Goal: Check status: Check status

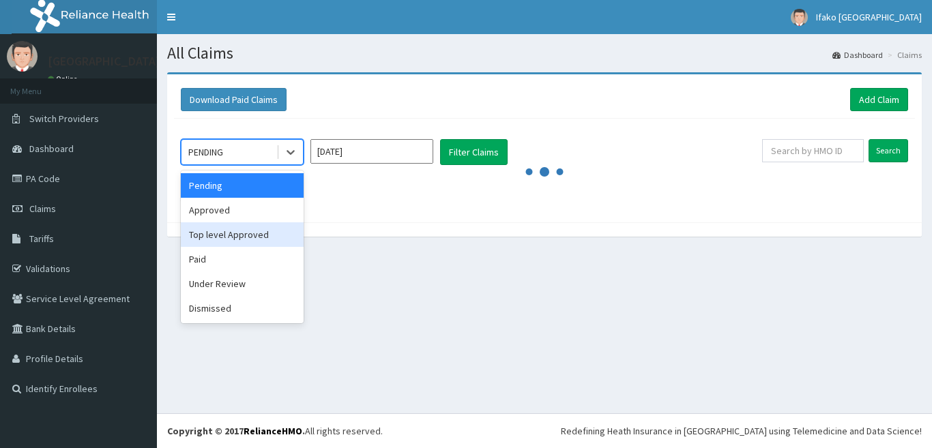
click at [255, 283] on div "Under Review" at bounding box center [242, 284] width 123 height 25
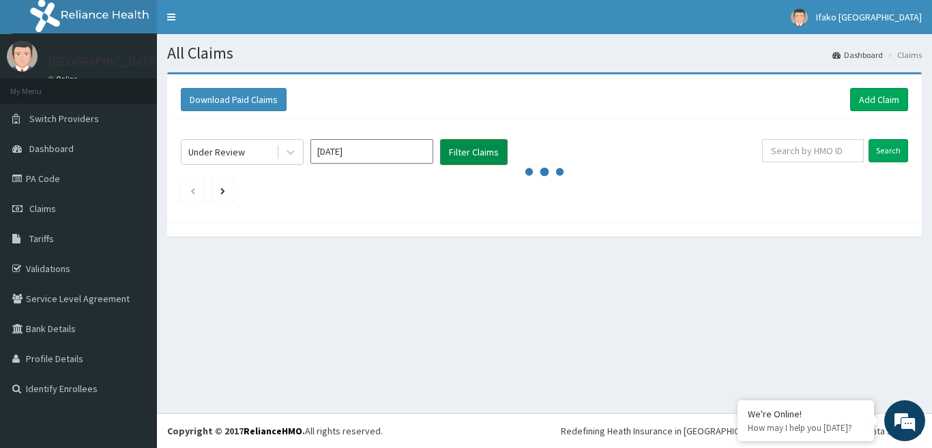
click at [465, 156] on button "Filter Claims" at bounding box center [474, 152] width 68 height 26
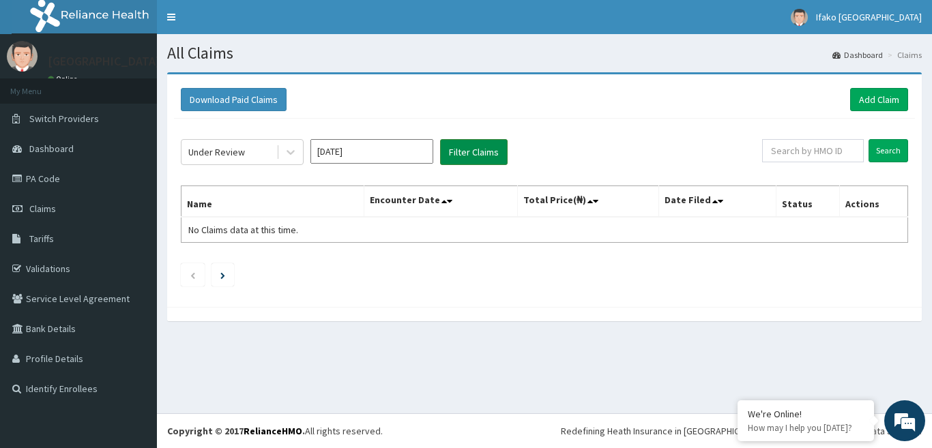
click at [465, 156] on button "Filter Claims" at bounding box center [474, 152] width 68 height 26
click at [379, 160] on input "Aug 2025" at bounding box center [372, 151] width 123 height 25
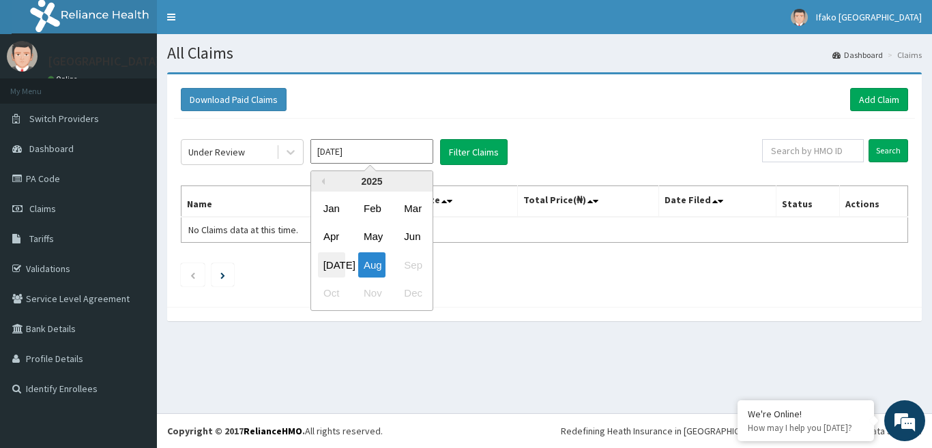
click at [322, 262] on div "Jul" at bounding box center [331, 265] width 27 height 25
click at [322, 262] on div "Under Review Aug 2025 Previous Year 2025 Jan Feb Mar Apr May Jun Jul Aug Sep Oc…" at bounding box center [544, 210] width 741 height 182
type input "Jul 2025"
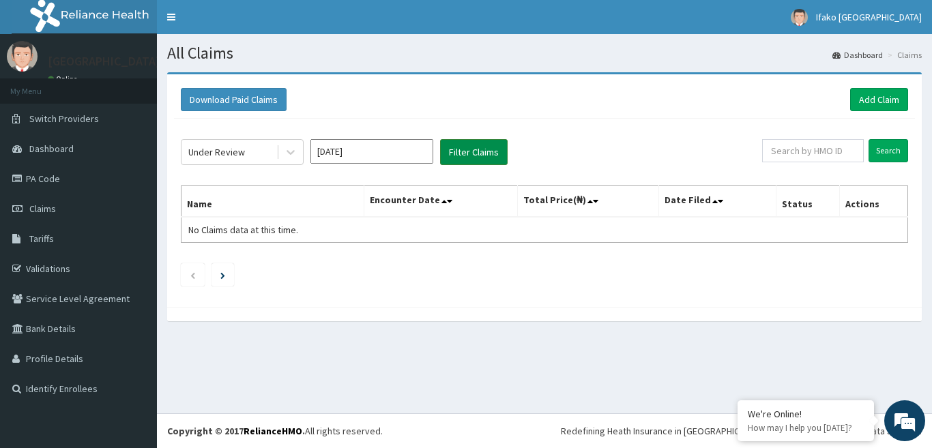
click at [467, 150] on button "Filter Claims" at bounding box center [474, 152] width 68 height 26
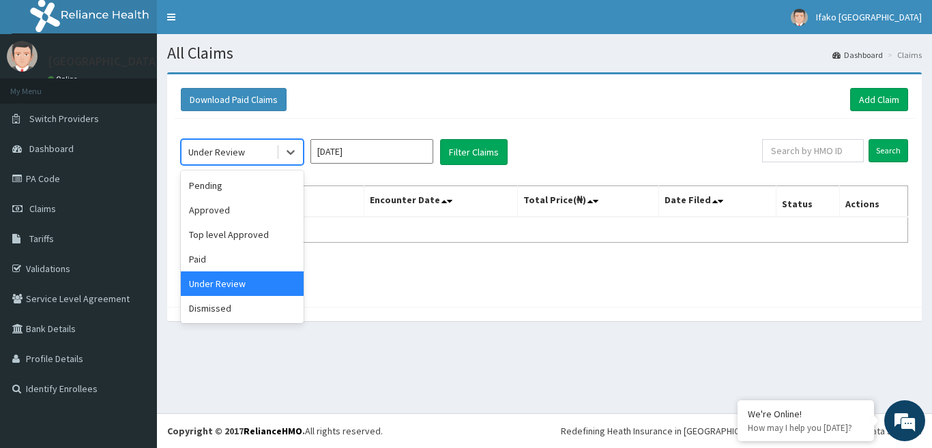
click at [263, 154] on div "Under Review" at bounding box center [229, 152] width 95 height 22
click at [263, 218] on div "Approved" at bounding box center [242, 210] width 123 height 25
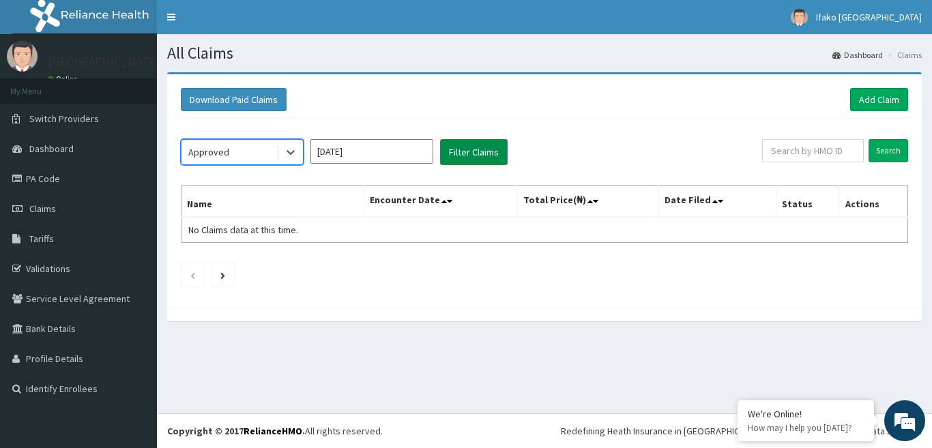
click at [467, 141] on button "Filter Claims" at bounding box center [474, 152] width 68 height 26
click at [467, 149] on button "Filter Claims" at bounding box center [474, 152] width 68 height 26
click at [476, 147] on button "Filter Claims" at bounding box center [474, 152] width 68 height 26
click at [327, 148] on input "[DATE]" at bounding box center [372, 151] width 123 height 25
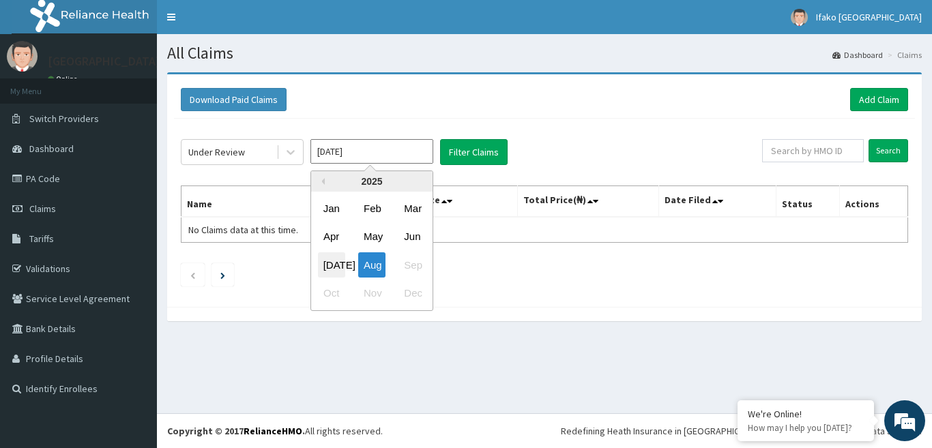
click at [324, 261] on div "Jul" at bounding box center [331, 265] width 27 height 25
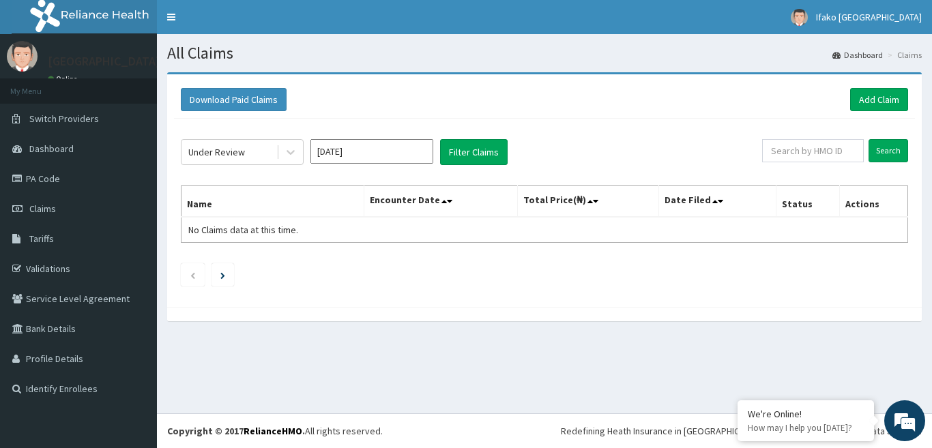
type input "Jul 2025"
click at [476, 149] on button "Filter Claims" at bounding box center [474, 152] width 68 height 26
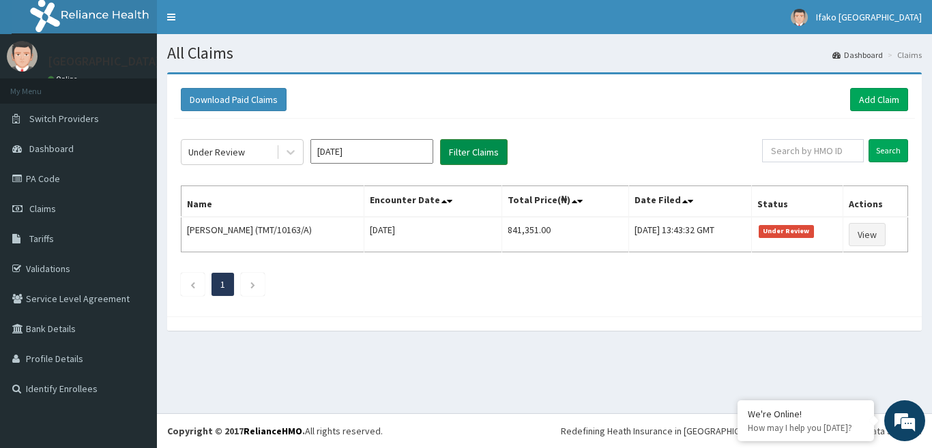
click at [476, 149] on button "Filter Claims" at bounding box center [474, 152] width 68 height 26
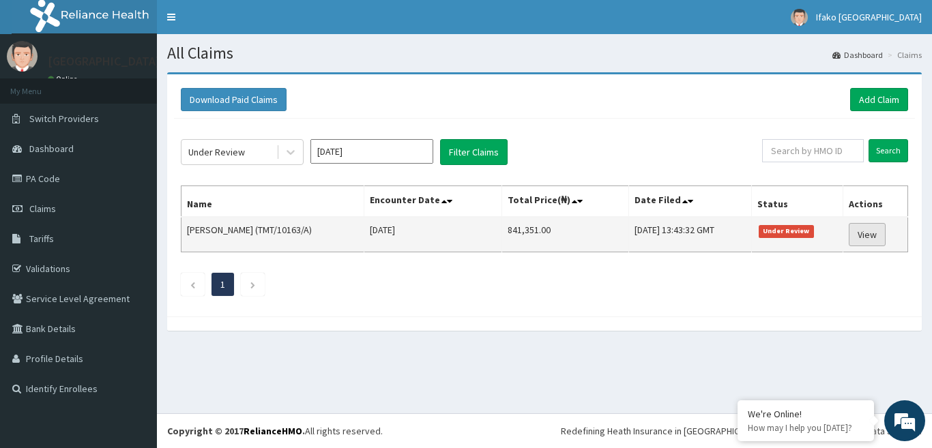
click at [862, 236] on link "View" at bounding box center [867, 234] width 37 height 23
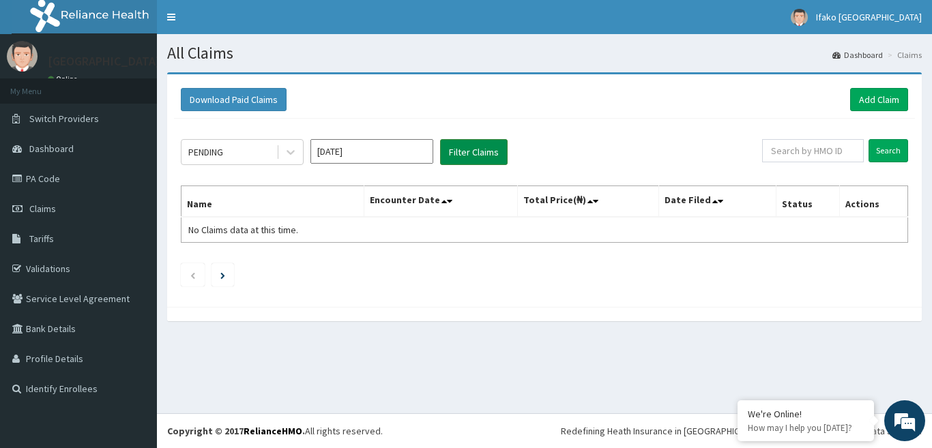
click at [487, 150] on button "Filter Claims" at bounding box center [474, 152] width 68 height 26
click at [420, 154] on input "Aug 2025" at bounding box center [372, 151] width 123 height 25
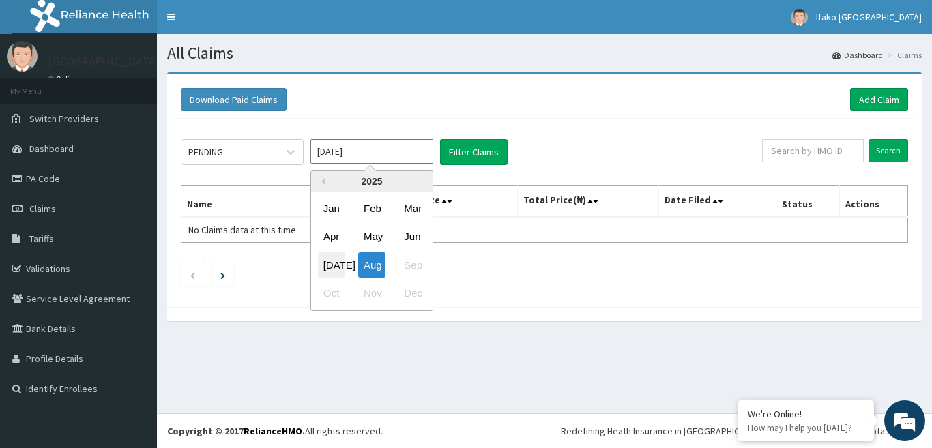
click at [335, 270] on div "Jul" at bounding box center [331, 265] width 27 height 25
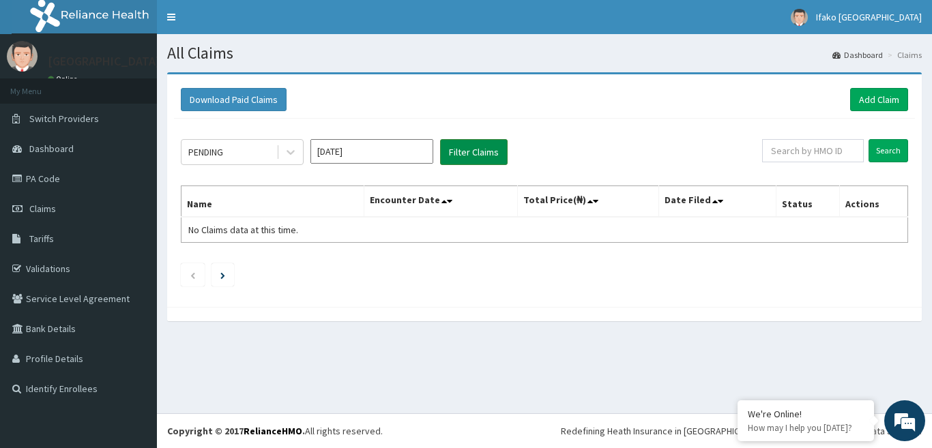
click at [459, 152] on button "Filter Claims" at bounding box center [474, 152] width 68 height 26
click at [259, 158] on div "PENDING" at bounding box center [229, 152] width 95 height 22
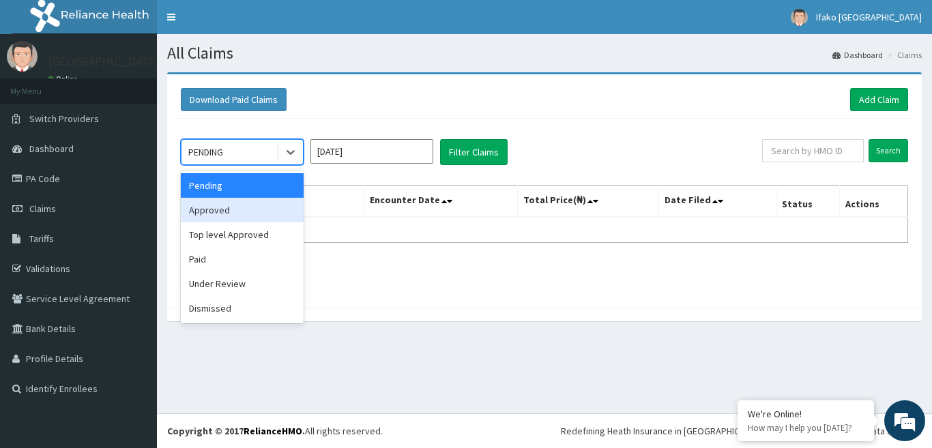
click at [270, 217] on div "Approved" at bounding box center [242, 210] width 123 height 25
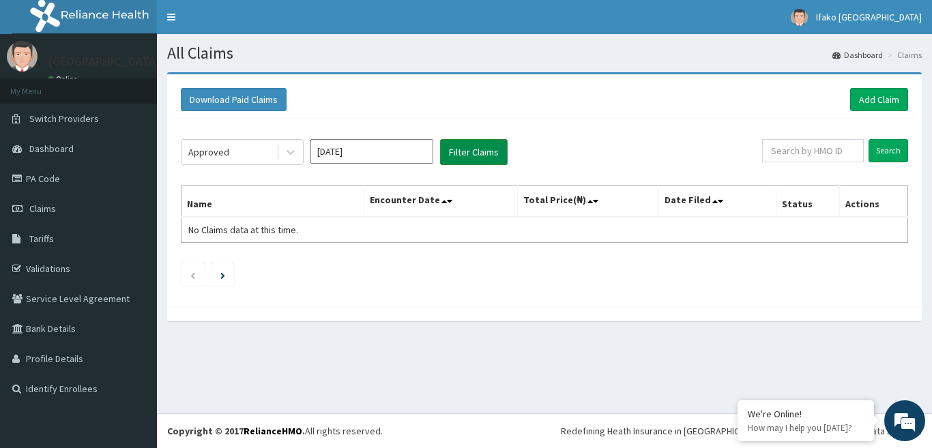
click at [453, 157] on button "Filter Claims" at bounding box center [474, 152] width 68 height 26
click at [453, 156] on button "Filter Claims" at bounding box center [474, 152] width 68 height 26
click at [279, 150] on div at bounding box center [290, 152] width 25 height 25
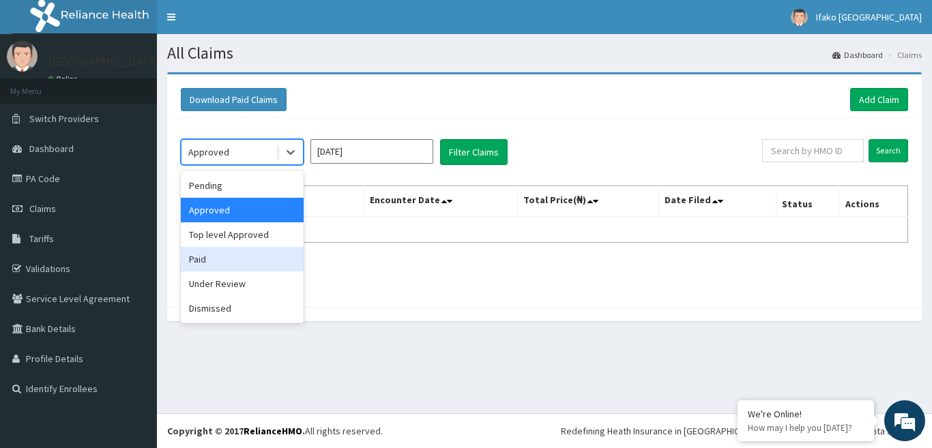
click at [259, 259] on div "Paid" at bounding box center [242, 259] width 123 height 25
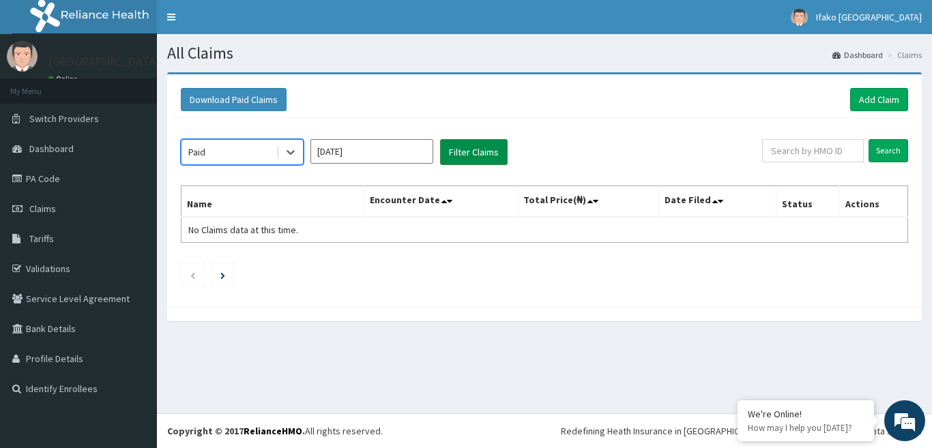
click at [461, 152] on button "Filter Claims" at bounding box center [474, 152] width 68 height 26
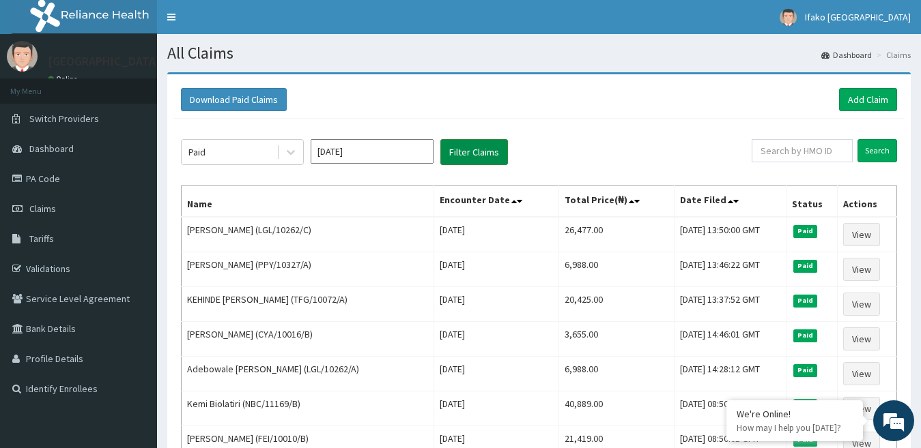
click at [463, 152] on button "Filter Claims" at bounding box center [474, 152] width 68 height 26
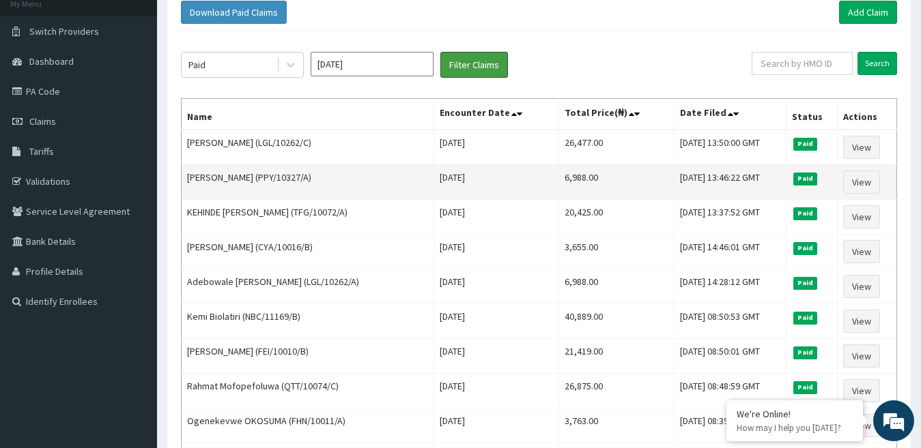
scroll to position [89, 0]
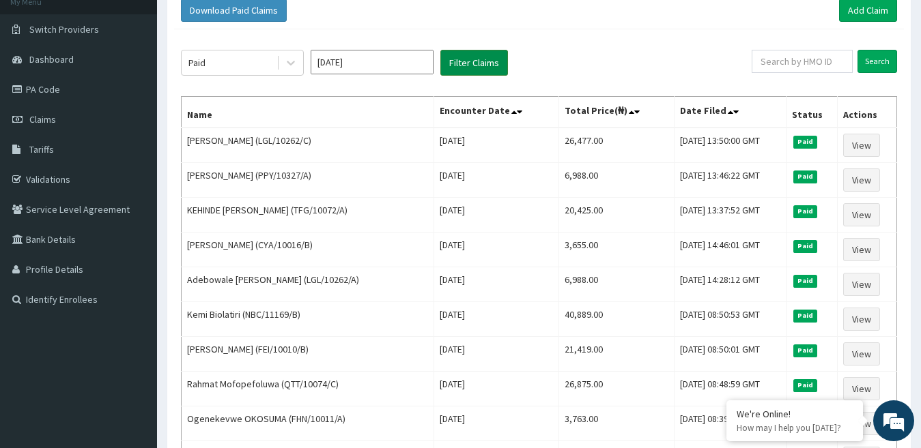
click at [481, 65] on button "Filter Claims" at bounding box center [474, 63] width 68 height 26
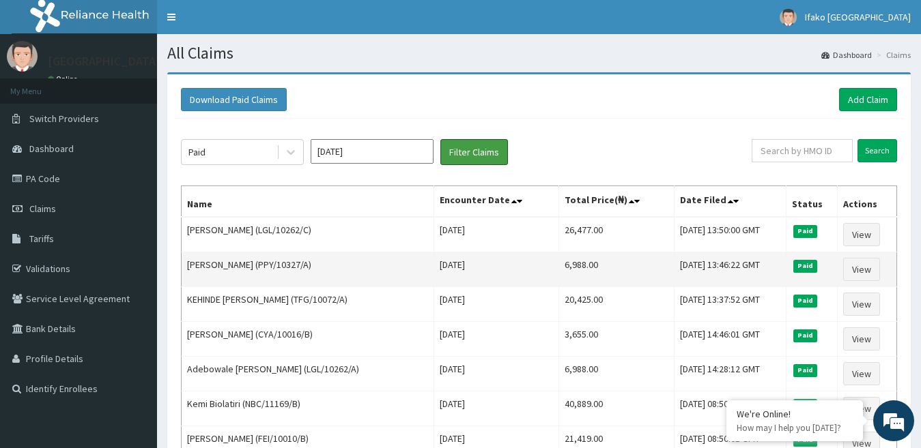
scroll to position [0, 0]
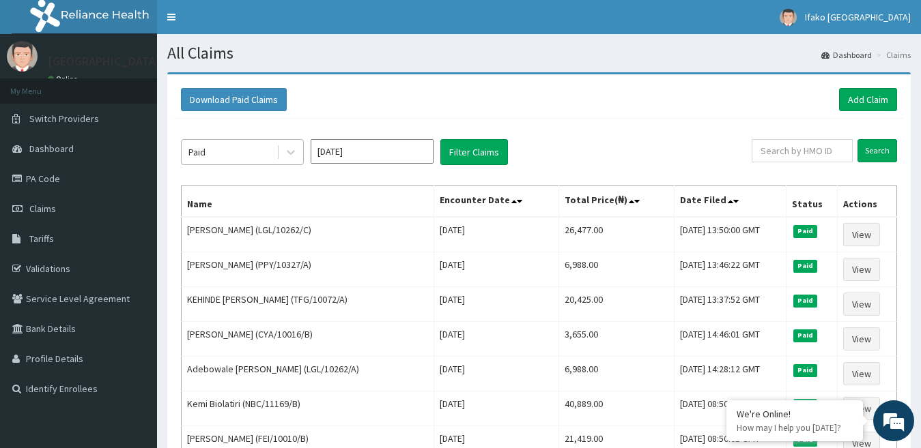
click at [224, 158] on div "Paid" at bounding box center [229, 152] width 95 height 22
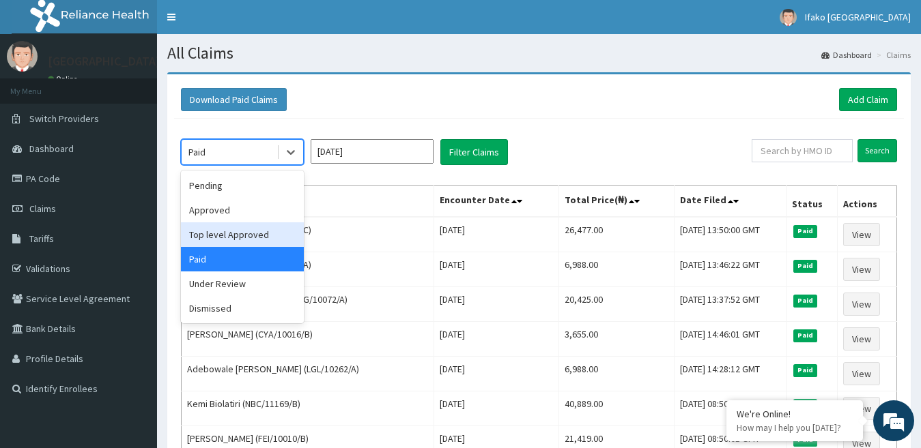
click at [219, 241] on div "Top level Approved" at bounding box center [242, 234] width 123 height 25
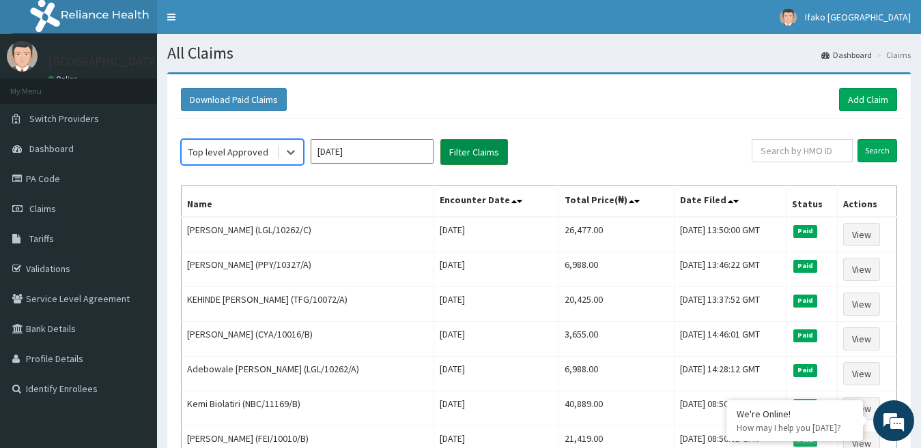
click at [452, 157] on button "Filter Claims" at bounding box center [474, 152] width 68 height 26
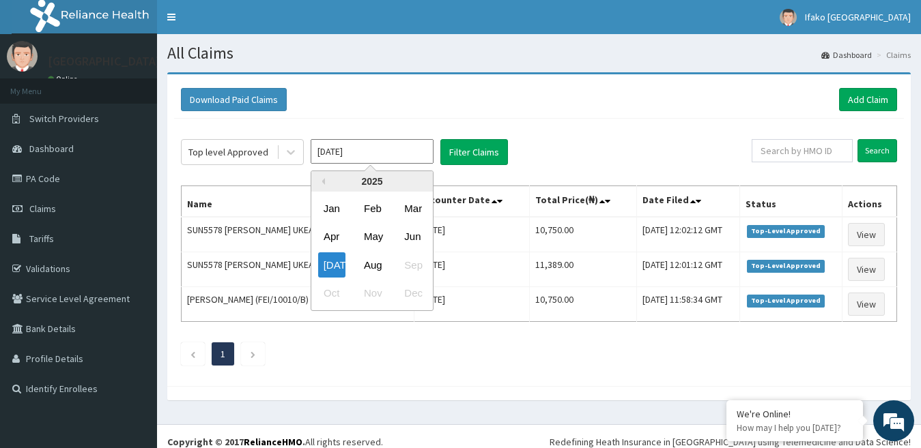
click at [390, 157] on input "Jul 2025" at bounding box center [372, 151] width 123 height 25
click at [380, 269] on div "Aug" at bounding box center [371, 265] width 27 height 25
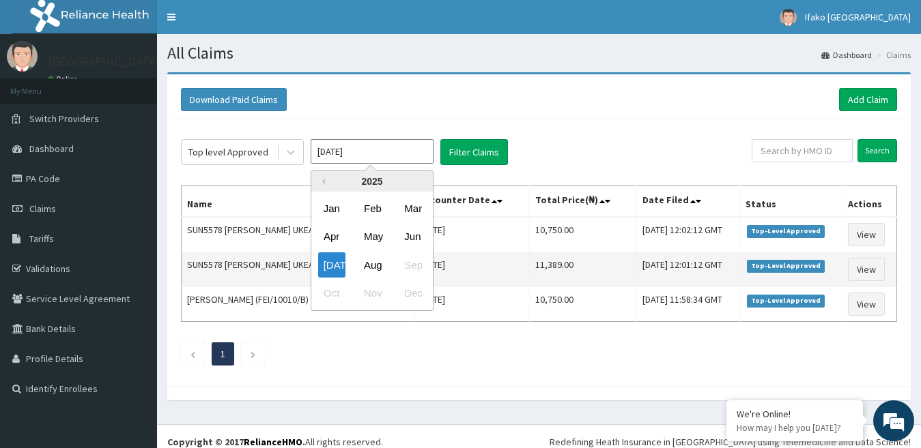
type input "Aug 2025"
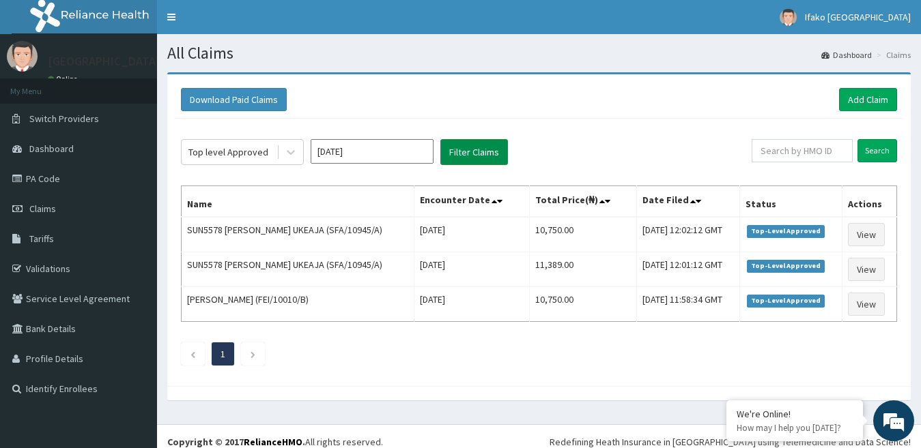
click at [454, 156] on button "Filter Claims" at bounding box center [474, 152] width 68 height 26
